Goal: Find specific page/section: Find specific page/section

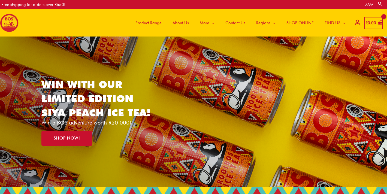
click at [178, 20] on span "About Us" at bounding box center [181, 23] width 16 height 16
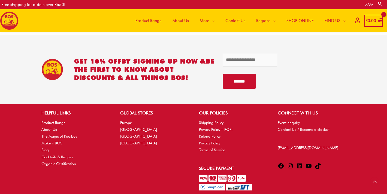
scroll to position [824, 0]
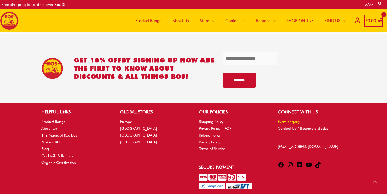
click at [290, 119] on link "Event enquiry" at bounding box center [289, 121] width 22 height 4
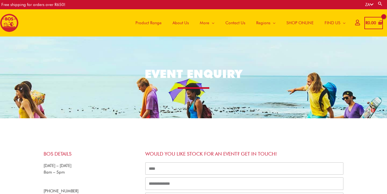
click at [302, 21] on span "SHOP ONLINE" at bounding box center [300, 23] width 27 height 16
